Goal: Transaction & Acquisition: Download file/media

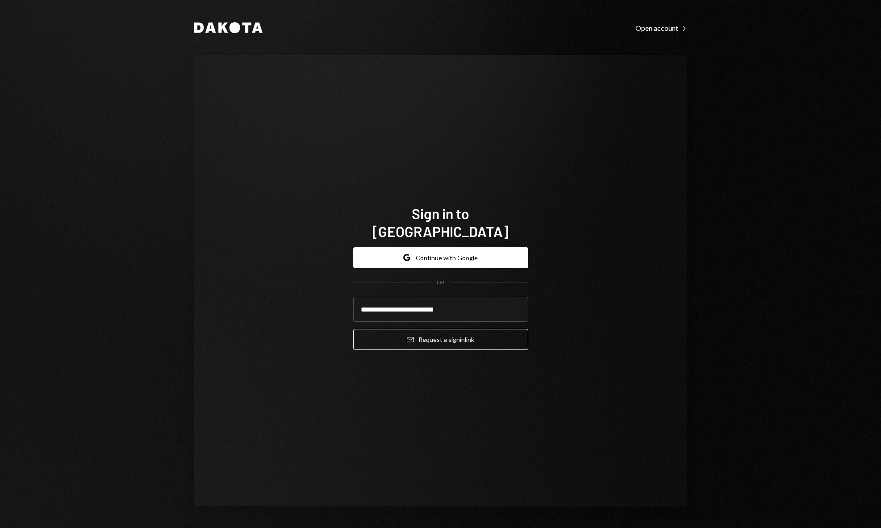
type input "**********"
click at [653, 311] on div "**********" at bounding box center [440, 281] width 493 height 452
click at [483, 330] on button "Email Request a sign in link" at bounding box center [440, 339] width 175 height 21
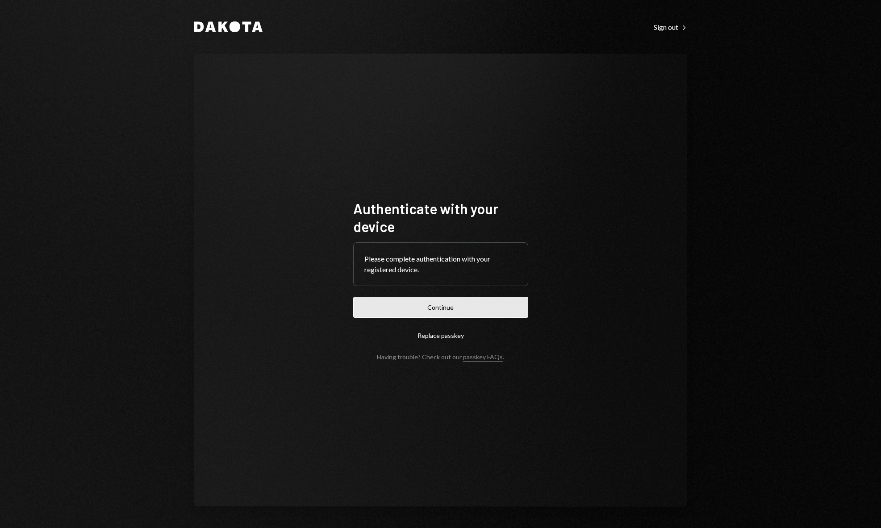
click at [467, 303] on button "Continue" at bounding box center [440, 307] width 175 height 21
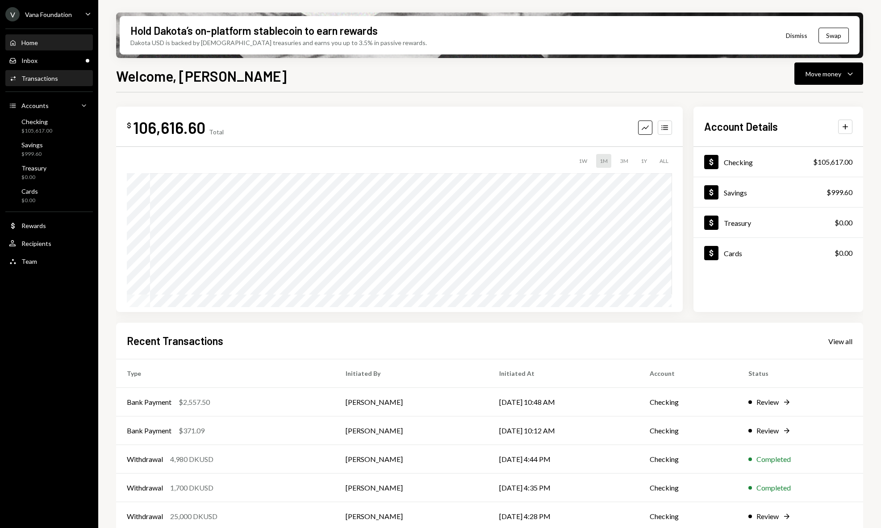
click at [44, 79] on div "Transactions" at bounding box center [39, 79] width 37 height 8
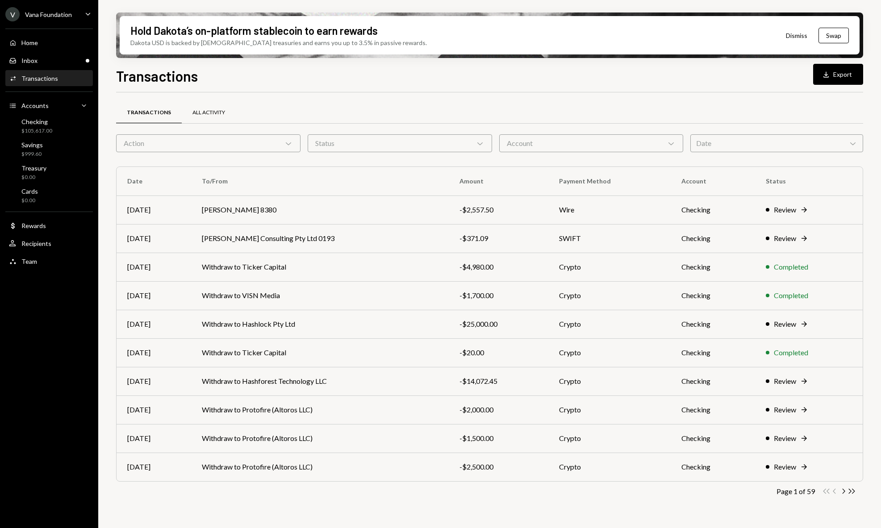
click at [227, 116] on div "All Activity" at bounding box center [209, 112] width 54 height 21
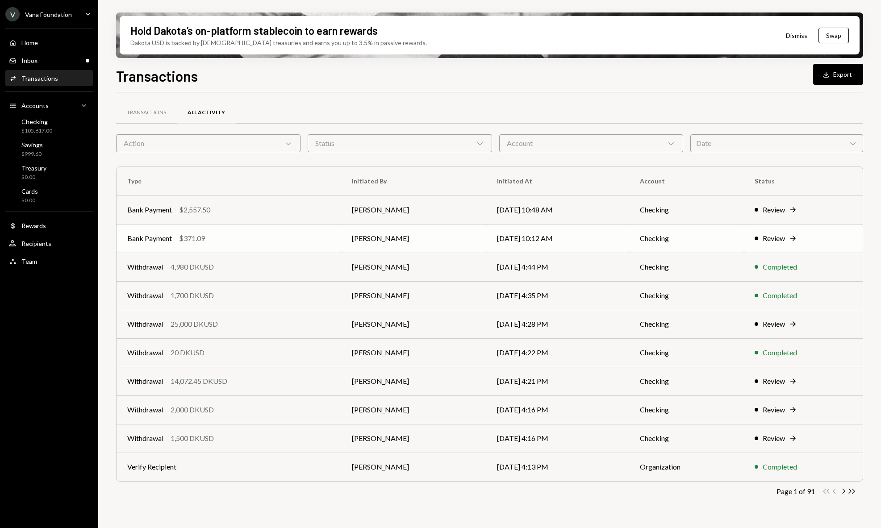
click at [241, 247] on td "Bank Payment $371.09" at bounding box center [229, 238] width 225 height 29
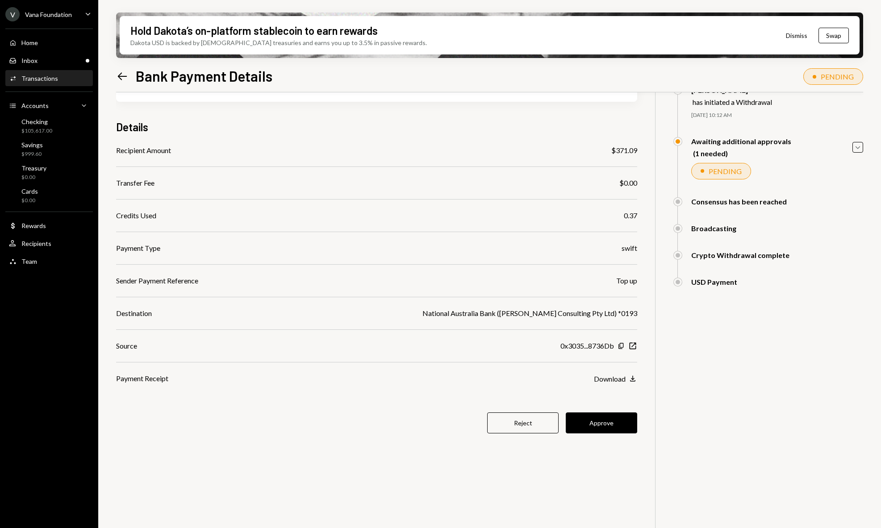
scroll to position [63, 0]
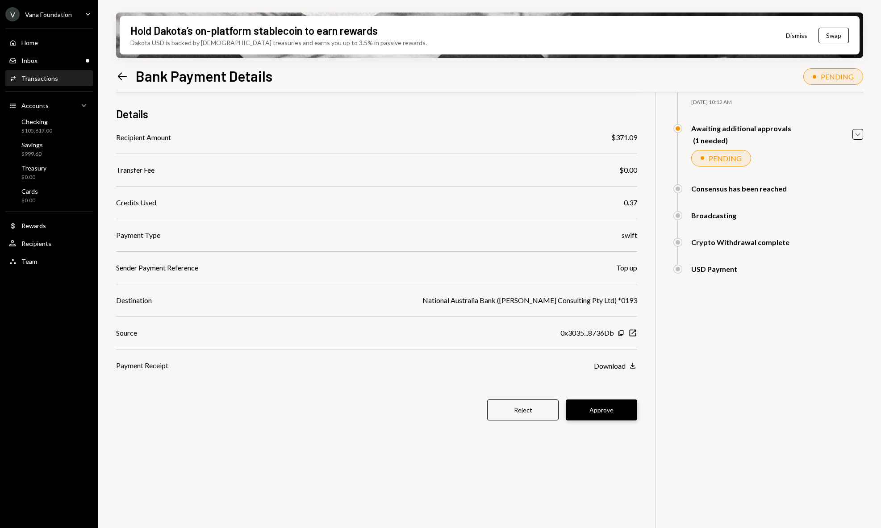
click at [621, 408] on button "Approve" at bounding box center [601, 410] width 71 height 21
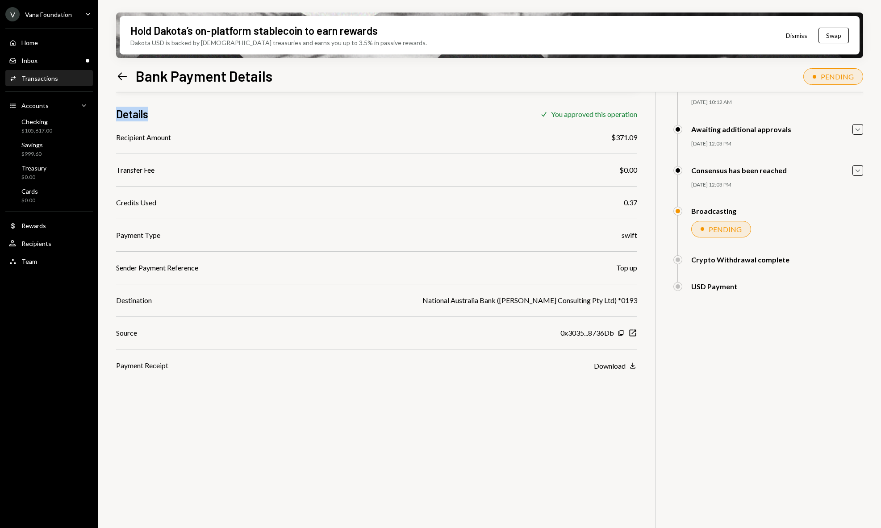
drag, startPoint x: 117, startPoint y: 115, endPoint x: 163, endPoint y: 114, distance: 46.0
click at [163, 114] on div "Details Check You approved this operation" at bounding box center [376, 114] width 521 height 15
click at [121, 76] on icon at bounding box center [122, 76] width 9 height 8
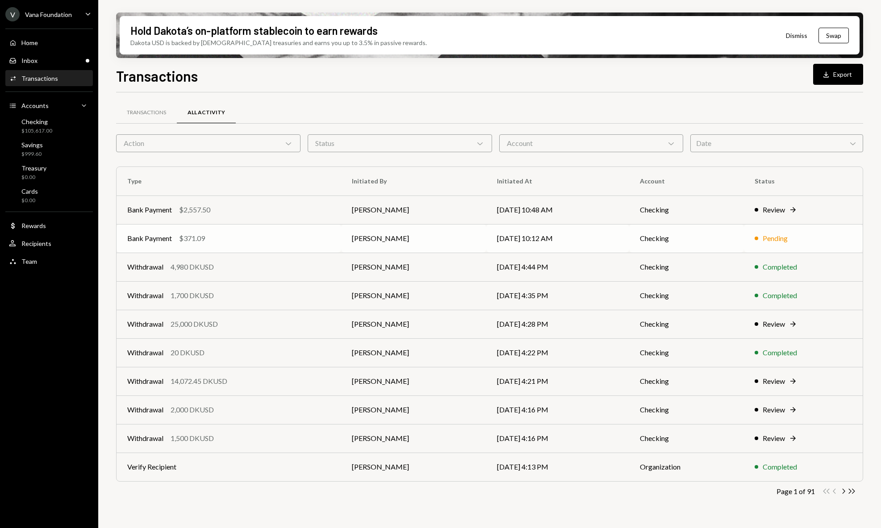
click at [207, 238] on div "Bank Payment $371.09" at bounding box center [228, 238] width 203 height 11
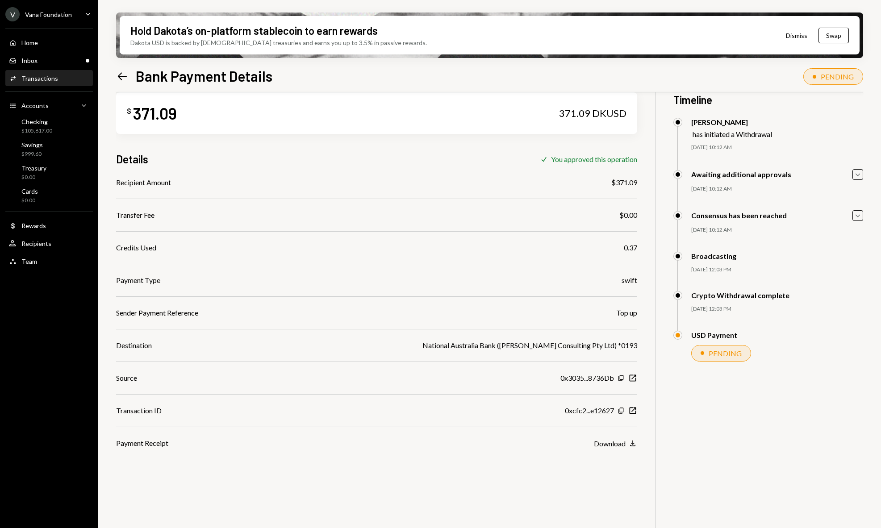
scroll to position [10, 0]
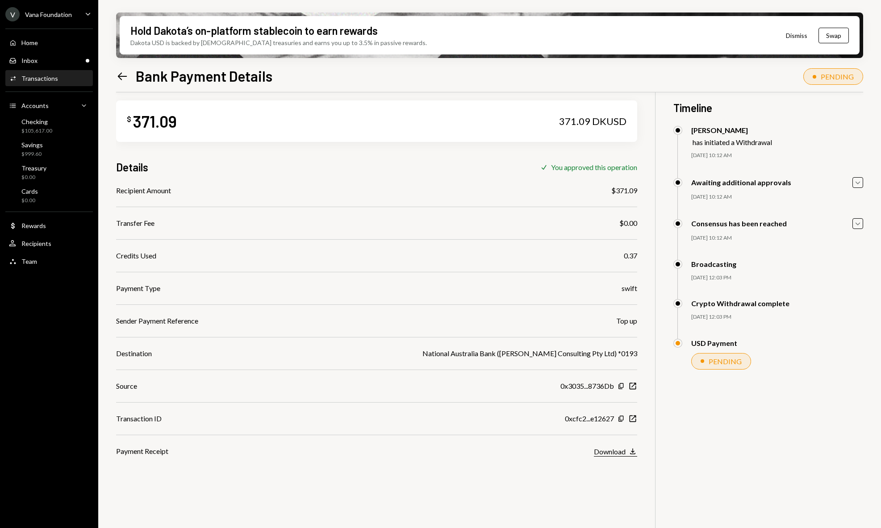
click at [624, 456] on button "Download Download" at bounding box center [615, 452] width 43 height 10
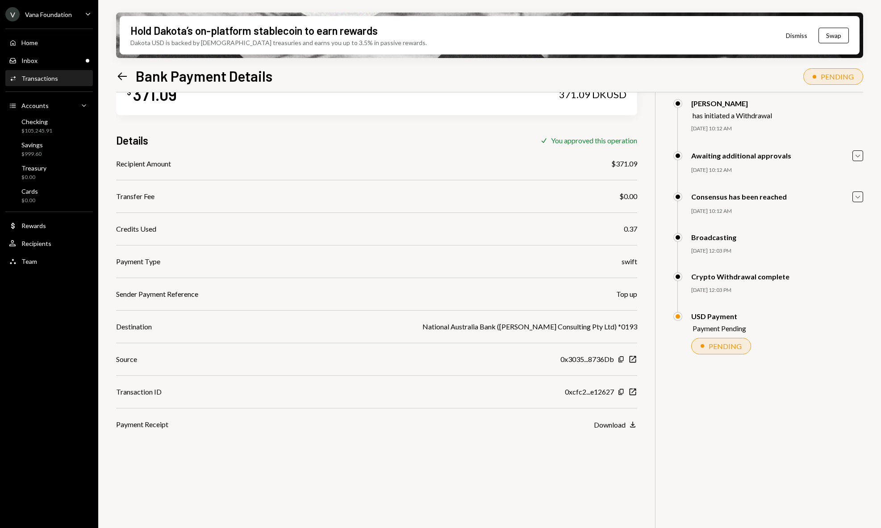
scroll to position [71, 0]
